Goal: Find specific page/section: Find specific page/section

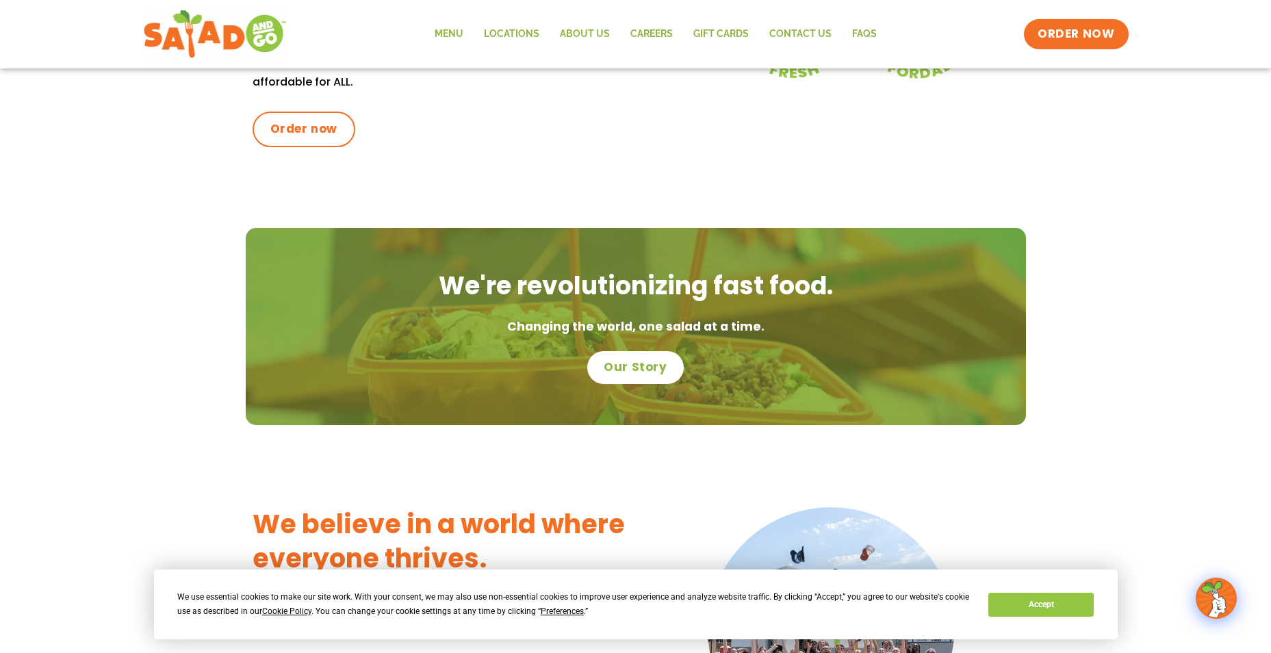
scroll to position [479, 0]
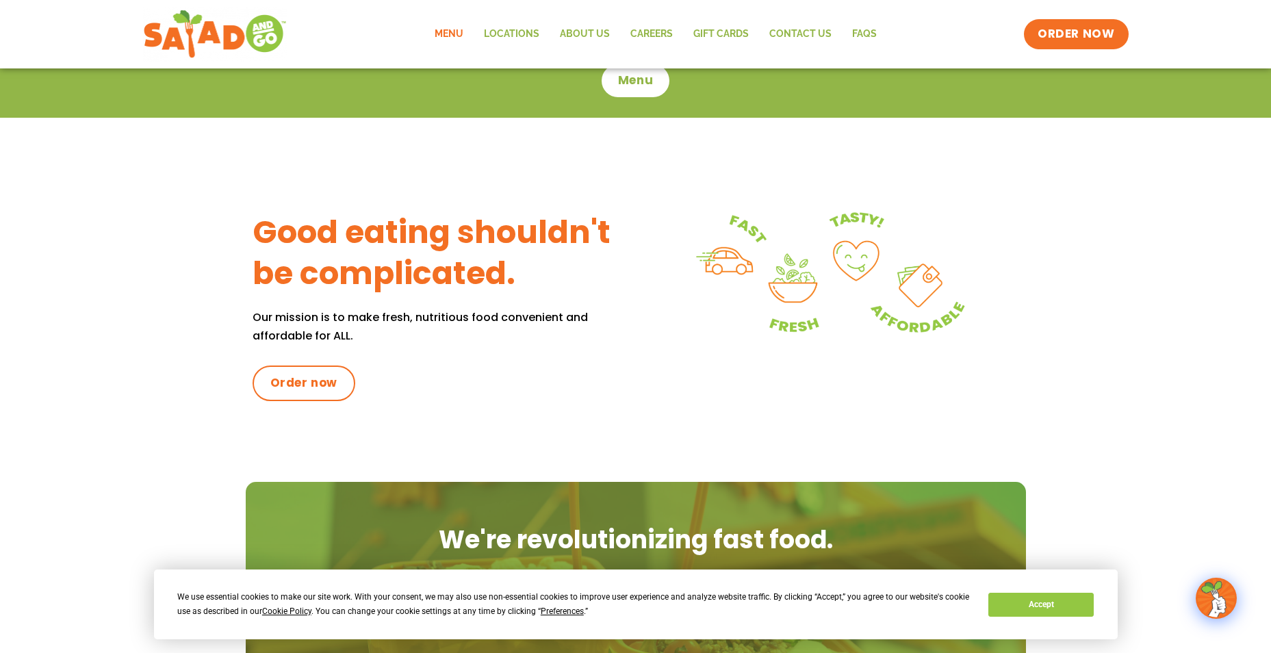
click at [447, 34] on link "Menu" at bounding box center [448, 33] width 49 height 31
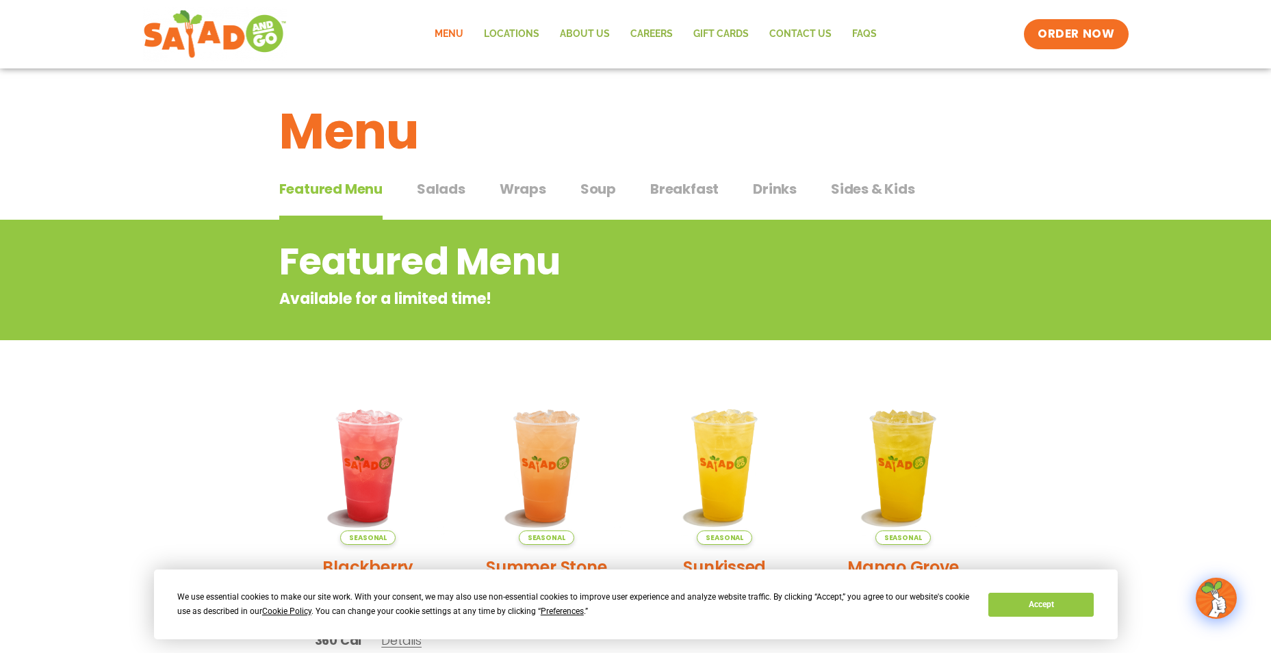
click at [436, 187] on span "Salads" at bounding box center [441, 189] width 49 height 21
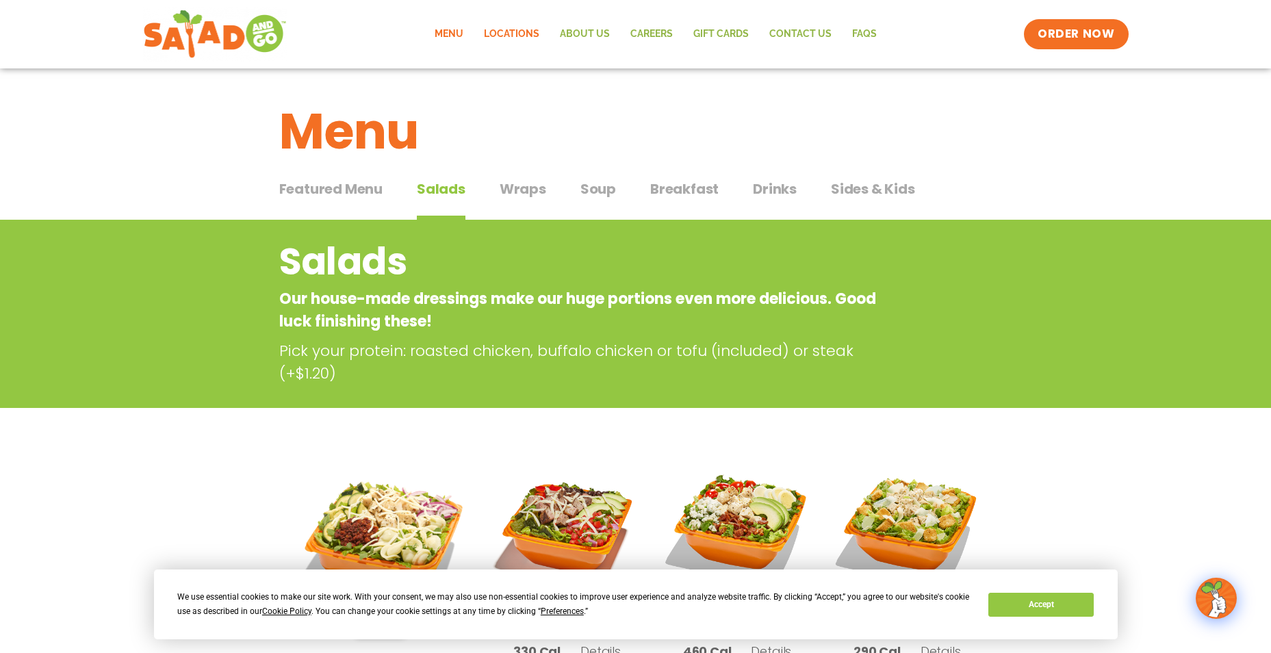
click at [509, 36] on link "Locations" at bounding box center [512, 33] width 76 height 31
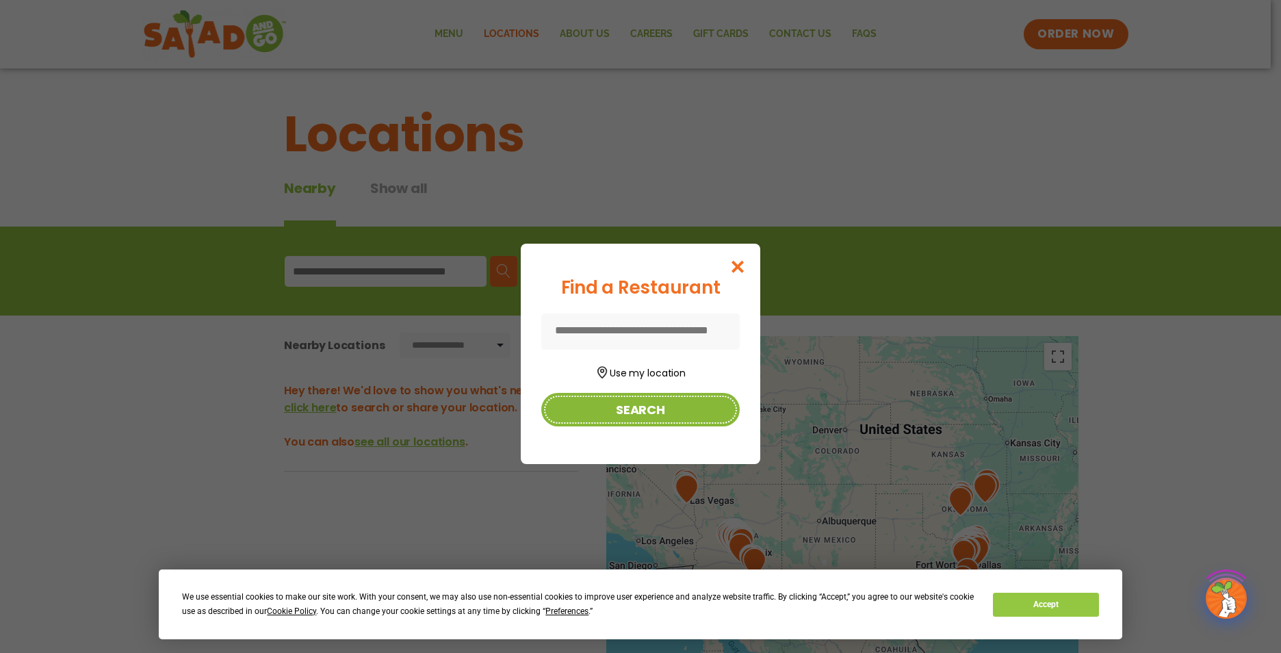
click at [645, 403] on button "Search" at bounding box center [640, 410] width 199 height 34
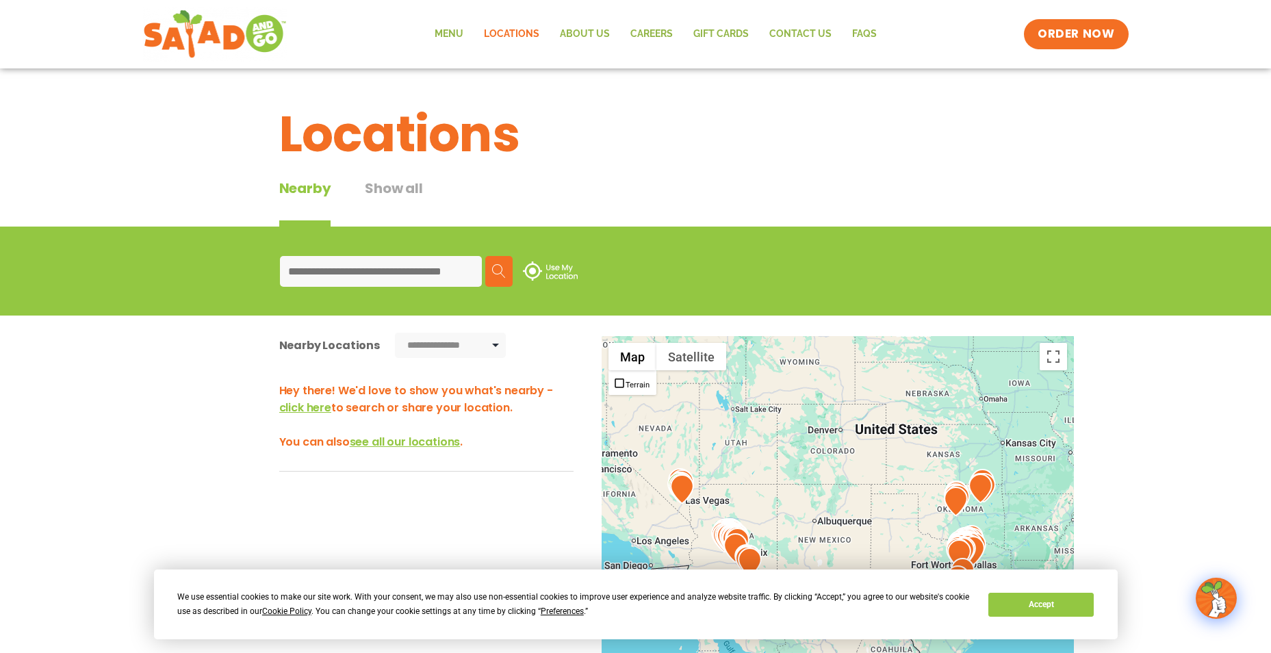
click at [372, 263] on input at bounding box center [381, 271] width 202 height 31
type input "*****"
click at [501, 277] on img at bounding box center [499, 271] width 14 height 14
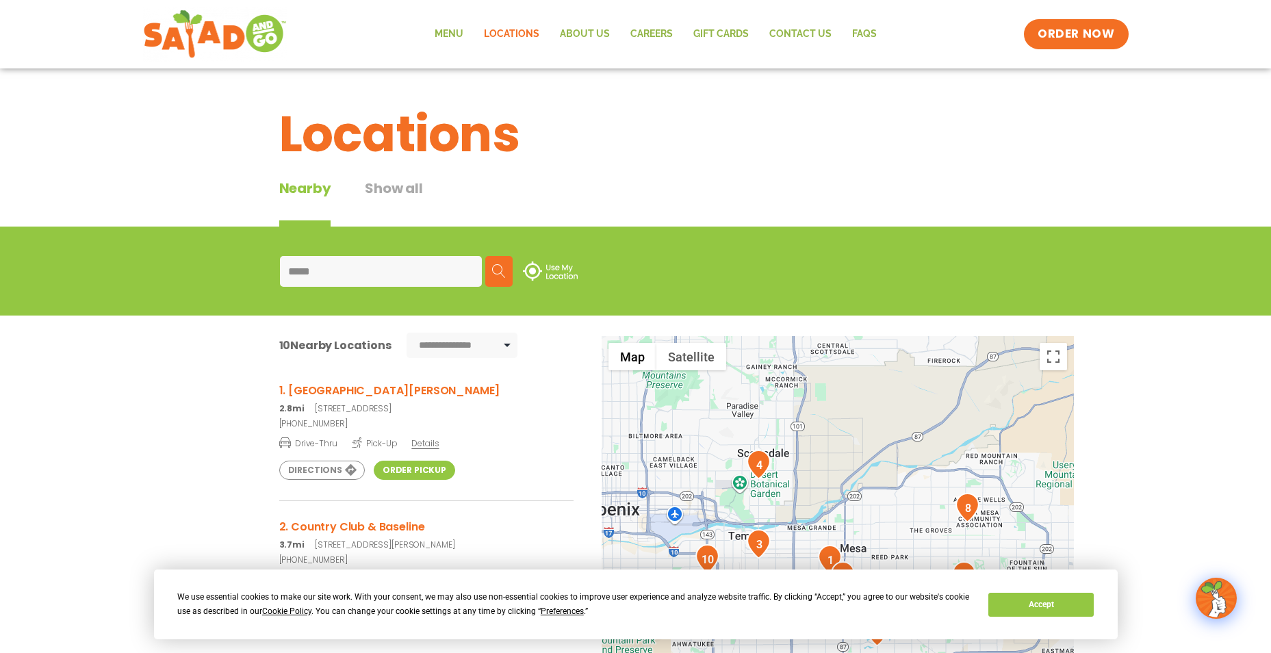
click at [407, 473] on link "Order Pickup" at bounding box center [414, 470] width 81 height 19
